Goal: Task Accomplishment & Management: Manage account settings

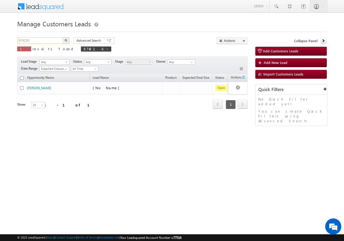
click at [45, 40] on input "974216" at bounding box center [40, 40] width 46 height 6
type input "9"
paste input "976081"
type input "976081"
click at [62, 37] on button "button" at bounding box center [65, 40] width 7 height 6
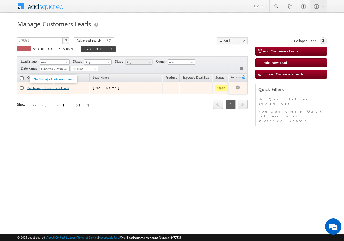
click at [52, 89] on link "[No Name] - Customers Leads" at bounding box center [48, 88] width 42 height 4
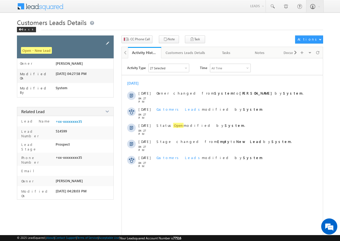
click at [109, 43] on span at bounding box center [107, 43] width 6 height 6
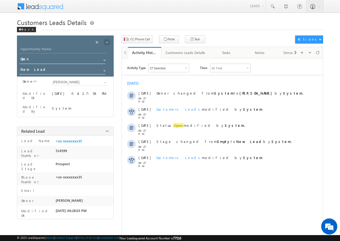
click at [77, 49] on input "Opportunity Name" at bounding box center [62, 50] width 87 height 8
paste input "Amit Sapankumar Chakraborty"
type input "Amit Sapankumar Chakraborty"
click at [108, 42] on span at bounding box center [107, 42] width 6 height 6
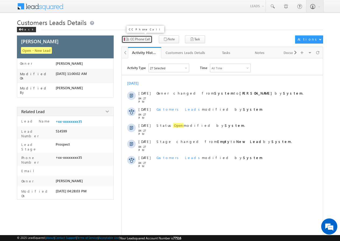
click at [138, 39] on span "CC Phone Call" at bounding box center [140, 39] width 20 height 5
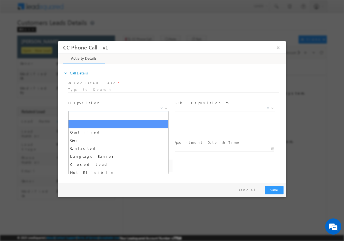
click at [165, 107] on b at bounding box center [165, 108] width 3 height 2
select select "ankush.deulkar@sgrlimited.in"
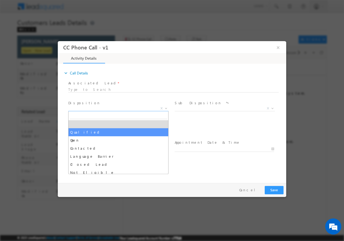
select select "Qualified"
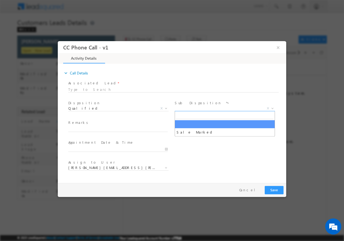
drag, startPoint x: 274, startPoint y: 107, endPoint x: 267, endPoint y: 109, distance: 7.3
click at [273, 107] on b at bounding box center [272, 108] width 3 height 2
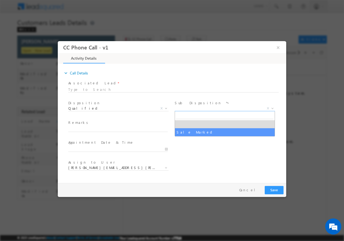
drag, startPoint x: 206, startPoint y: 131, endPoint x: 201, endPoint y: 130, distance: 5.9
select select "Sale Marked"
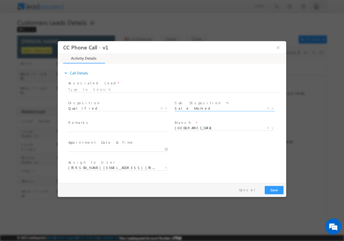
drag, startPoint x: 128, startPoint y: 125, endPoint x: 129, endPoint y: 147, distance: 21.5
click at [128, 126] on div "Remarks *" at bounding box center [120, 126] width 104 height 12
click at [100, 128] on input "text" at bounding box center [117, 128] width 99 height 5
paste input "Amit Sapankumar Chakraborty/40//976081//VB_Know_More//9890471635//Nagpur-440037…"
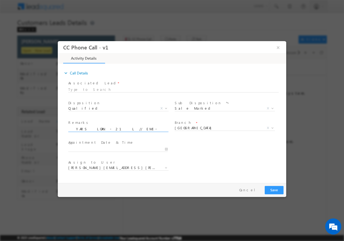
type input "Amit Sapankumar Chakraborty/40//976081//VB_Know_More//9890471635//Nagpur-440037…"
click at [156, 149] on input "10/09/2025 10:48 AM" at bounding box center [117, 148] width 99 height 5
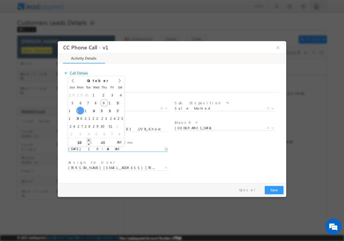
type input "10/13/2025 11:48 AM"
type input "11"
click at [89, 139] on span at bounding box center [89, 140] width 4 height 4
type input "10/13/2025 11:49 AM"
type input "49"
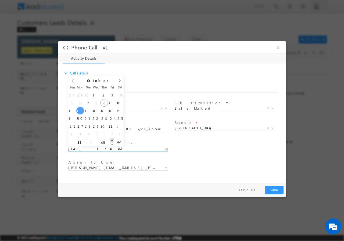
click at [113, 139] on span at bounding box center [112, 140] width 4 height 4
type input "10/13/2025 11:50 AM"
type input "50"
click at [113, 139] on span at bounding box center [112, 140] width 4 height 4
type input "10/13/2025 11:51 AM"
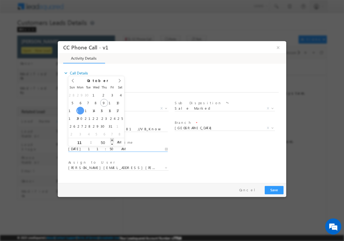
type input "51"
click at [113, 139] on span at bounding box center [112, 140] width 4 height 4
type input "10/13/2025 11:52 AM"
type input "52"
click at [113, 139] on span at bounding box center [112, 140] width 4 height 4
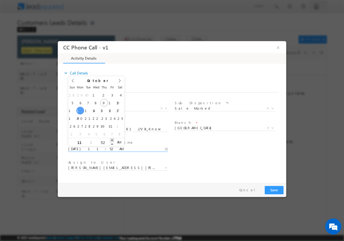
type input "10/13/2025 11:53 AM"
type input "53"
click at [113, 139] on span at bounding box center [112, 140] width 4 height 4
type input "10/13/2025 11:54 AM"
type input "54"
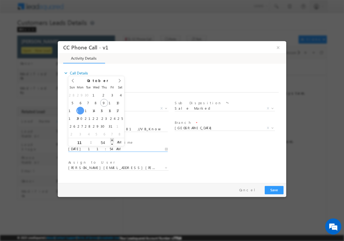
click at [113, 139] on span at bounding box center [112, 140] width 4 height 4
type input "10/13/2025 11:55 AM"
type input "55"
click at [113, 139] on span at bounding box center [112, 140] width 4 height 4
type input "10/13/2025 11:56 AM"
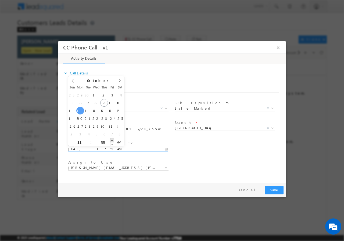
type input "56"
click at [113, 139] on span at bounding box center [112, 140] width 4 height 4
type input "10/13/2025 11:57 AM"
type input "57"
click at [113, 139] on span at bounding box center [112, 140] width 4 height 4
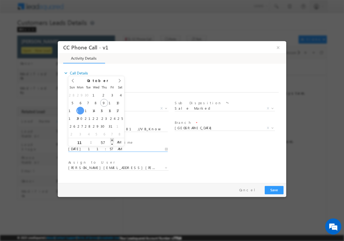
type input "10/13/2025 11:58 AM"
type input "58"
click at [113, 139] on span at bounding box center [112, 140] width 4 height 4
type input "10/13/2025 11:59 AM"
type input "59"
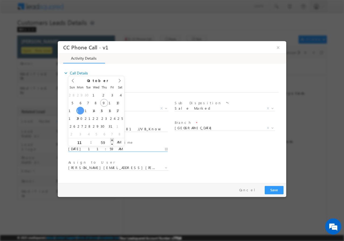
click at [113, 139] on span at bounding box center [112, 140] width 4 height 4
type input "10/13/2025 12:00 PM"
type input "12"
type input "00"
click at [113, 139] on span at bounding box center [112, 140] width 4 height 4
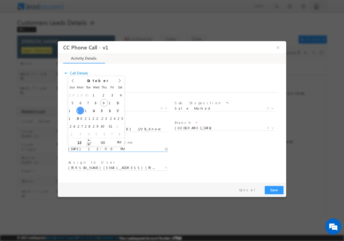
type input "10/13/2025 11:00 AM"
type input "11"
drag, startPoint x: 88, startPoint y: 143, endPoint x: 107, endPoint y: 146, distance: 18.8
click at [89, 143] on span at bounding box center [89, 144] width 4 height 4
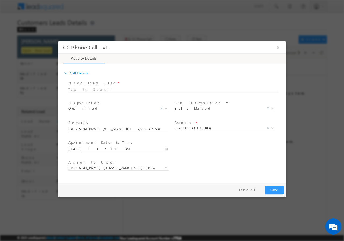
click at [226, 164] on div "Assign to User * ankush.deulkar@sgrlimited.in hastip.nandeshwar@sgrlimited.in m…" at bounding box center [176, 168] width 219 height 20
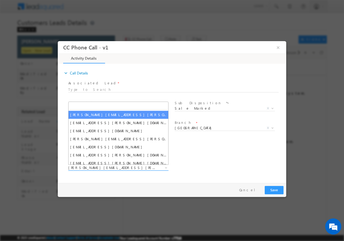
click at [140, 167] on span "ankush.deulkar@sgrlimited.in" at bounding box center [111, 167] width 87 height 5
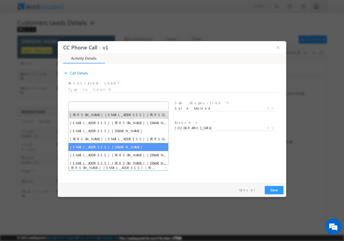
type input "Ashish Kailash Bhati"
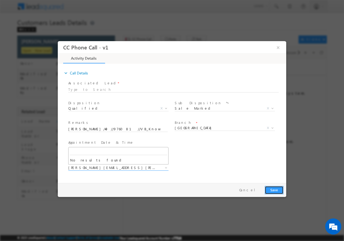
click at [270, 188] on button "Save" at bounding box center [274, 190] width 19 height 8
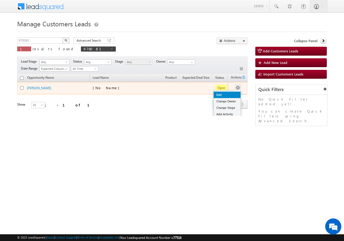
click at [223, 96] on link "Edit" at bounding box center [227, 95] width 27 height 6
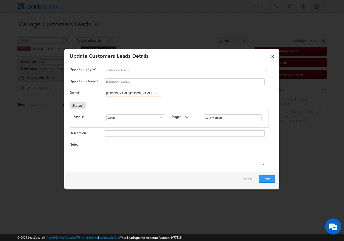
click at [148, 93] on input "Ankush Balkrushn Deulkar" at bounding box center [133, 93] width 56 height 6
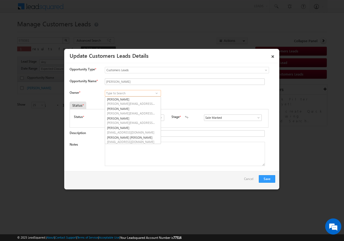
paste input "Ashish Kailash Bhati"
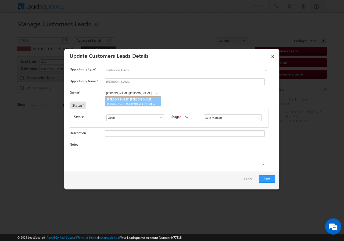
click at [143, 102] on span "ashish.bhati@sgrlimited.in" at bounding box center [131, 104] width 48 height 4
type input "Ashish Kailash Bhati"
click at [128, 158] on textarea "Notes" at bounding box center [185, 154] width 160 height 24
paste textarea "Amit Sapankumar Chakraborty/40//976081//VB_Know_More//9890471635//Nagpur-440037…"
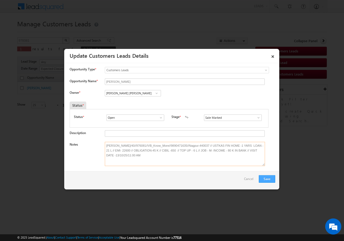
type textarea "Amit Sapankumar Chakraborty/40//976081//VB_Know_More//9890471635//Nagpur-440037…"
click at [269, 179] on button "Save" at bounding box center [267, 179] width 16 height 8
